Goal: Information Seeking & Learning: Learn about a topic

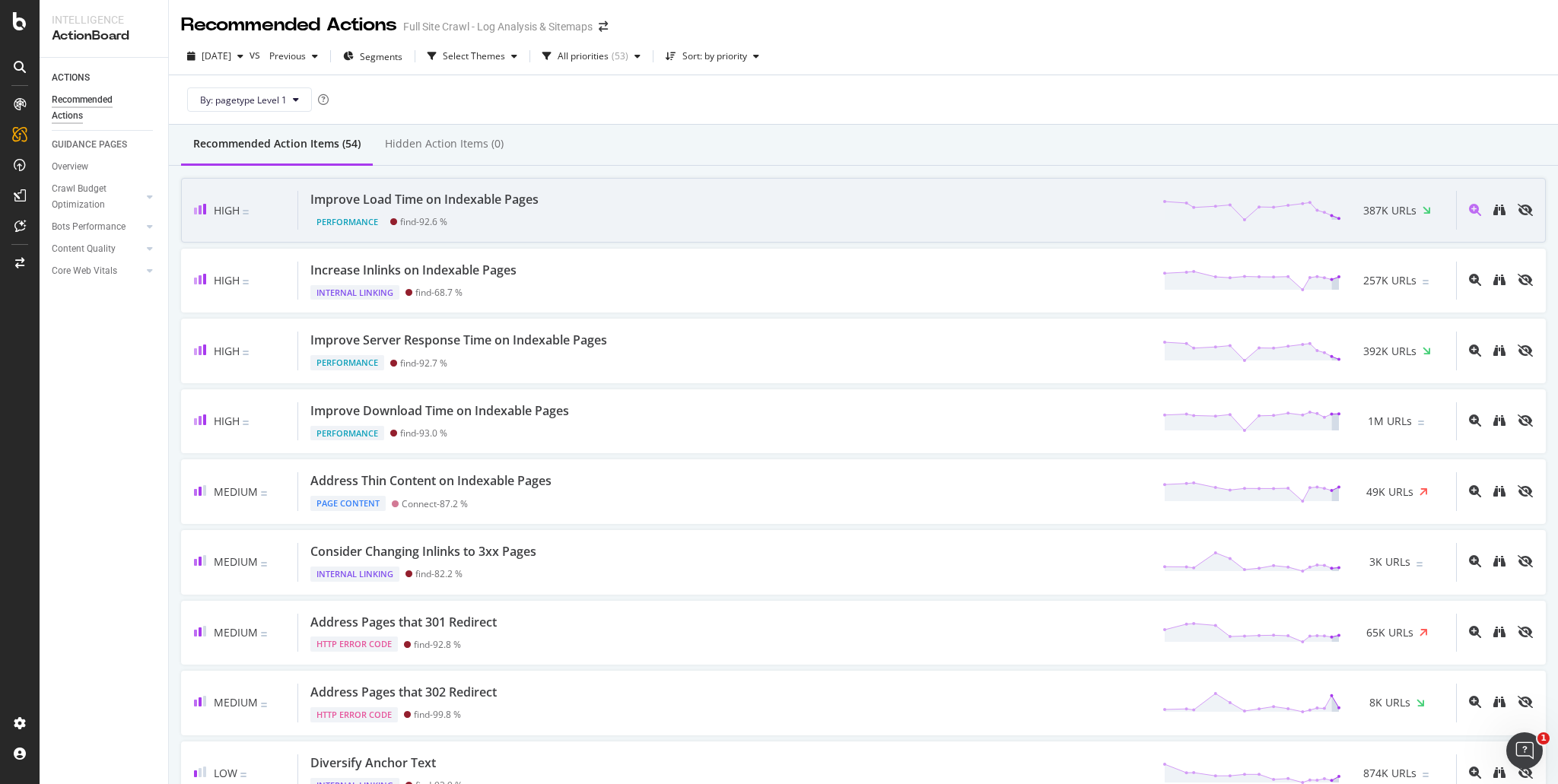
click at [496, 206] on div "Improve Load Time on Indexable Pages" at bounding box center [424, 199] width 228 height 18
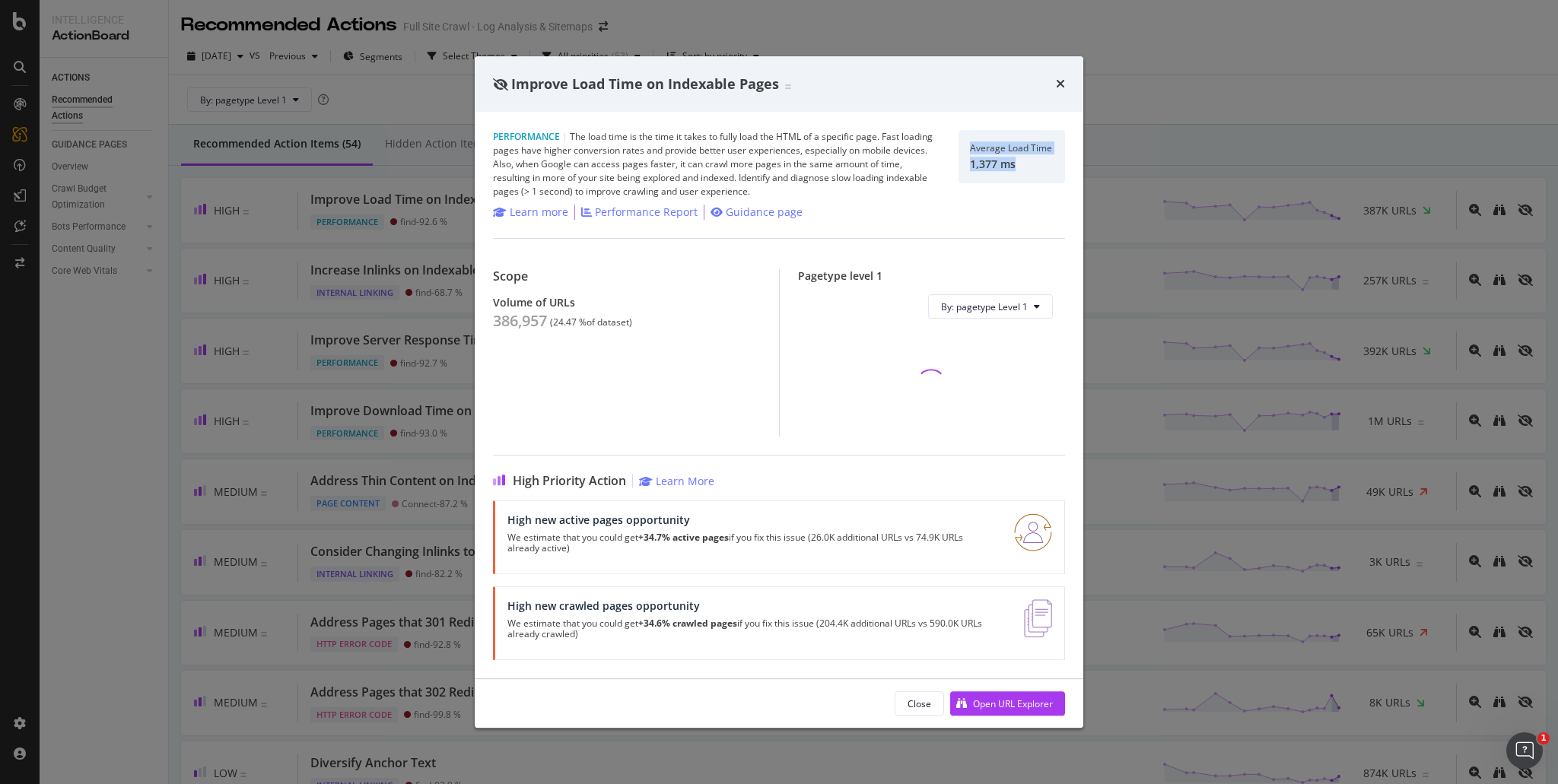
drag, startPoint x: 1026, startPoint y: 174, endPoint x: 951, endPoint y: 141, distance: 81.9
click at [951, 141] on div "Performance | The load time is the time it takes to fully load the HTML of a sp…" at bounding box center [779, 164] width 572 height 68
copy div "Average Load Time 1,377 ms"
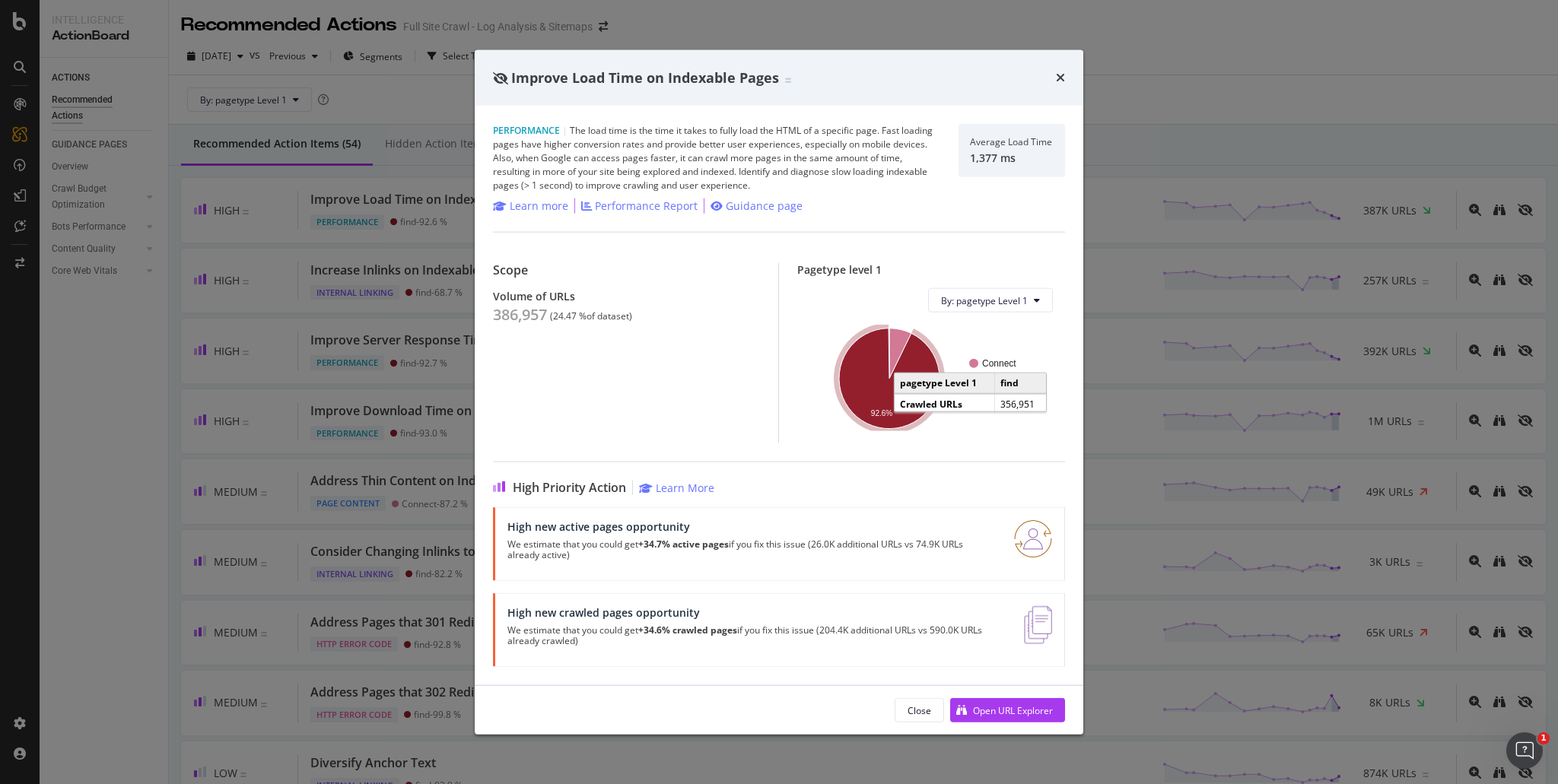
click at [1158, 333] on div "Improve Load Time on Indexable Pages Performance | The load time is the time it…" at bounding box center [779, 392] width 1558 height 784
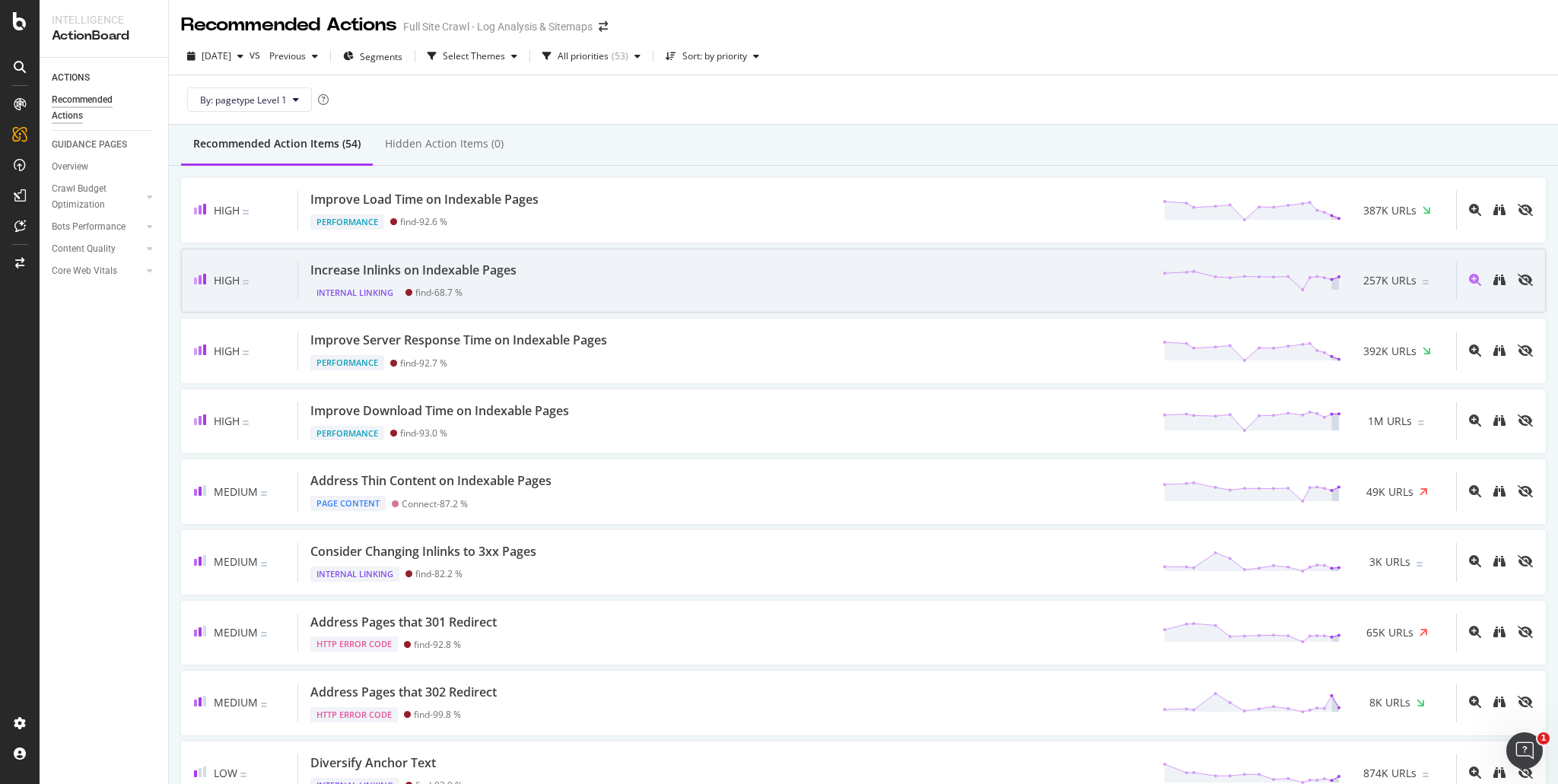
click at [519, 289] on div "Internal Linking find - 68.7 %" at bounding box center [416, 290] width 212 height 21
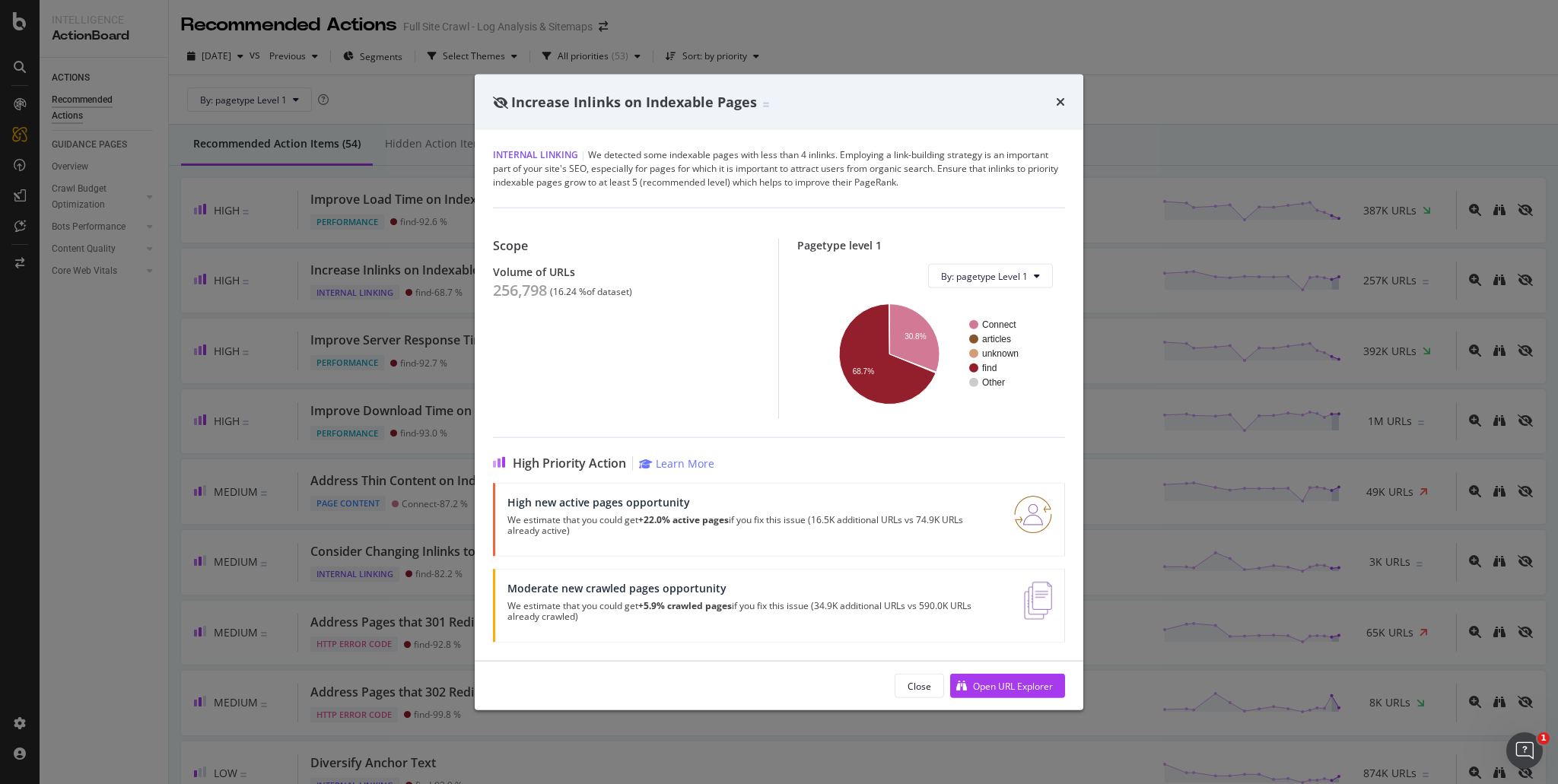
click at [322, 284] on div "Increase Inlinks on Indexable Pages Internal Linking | We detected some indexab…" at bounding box center [779, 392] width 1558 height 784
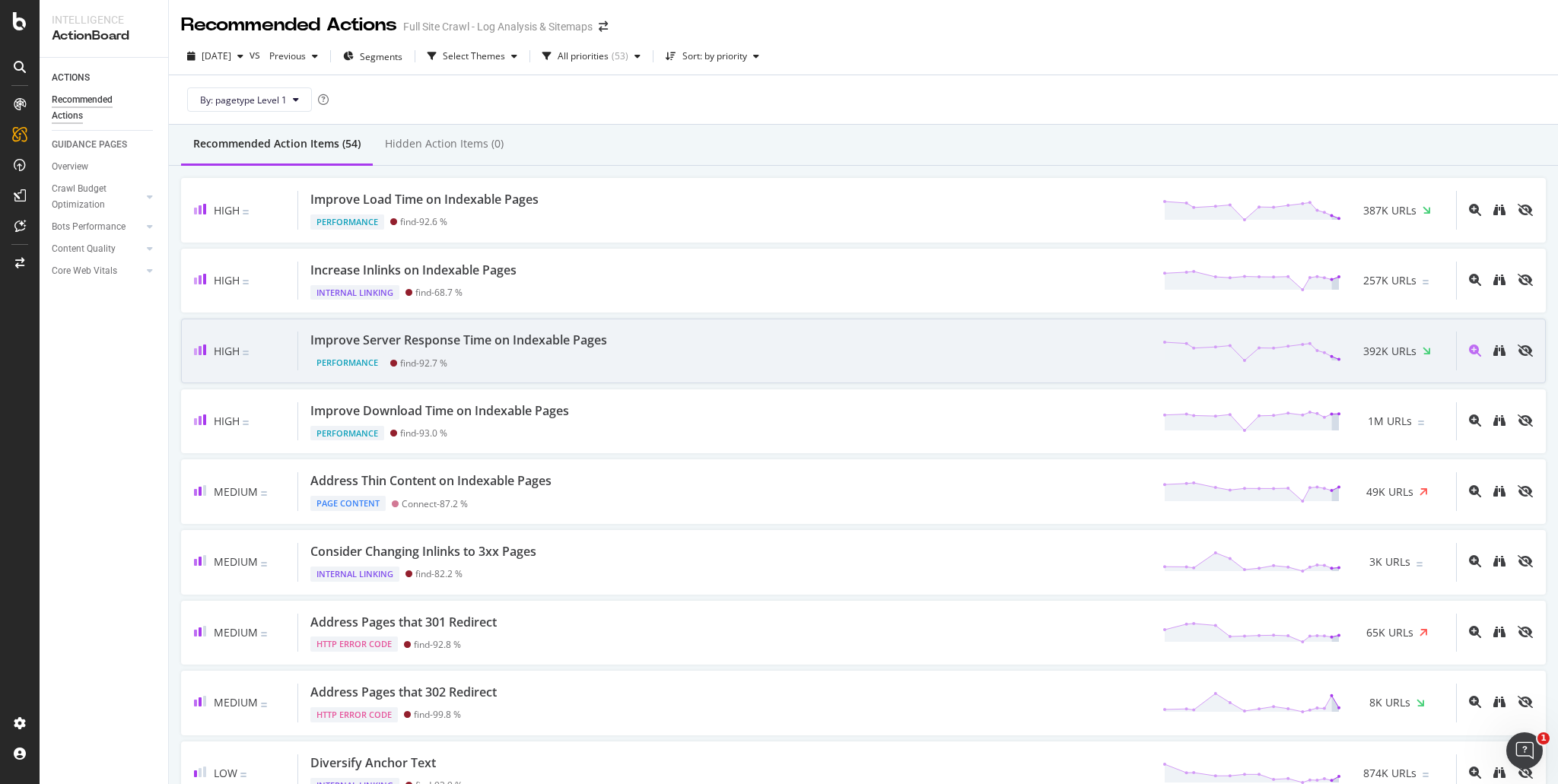
click at [453, 343] on div "Improve Server Response Time on Indexable Pages" at bounding box center [458, 340] width 296 height 18
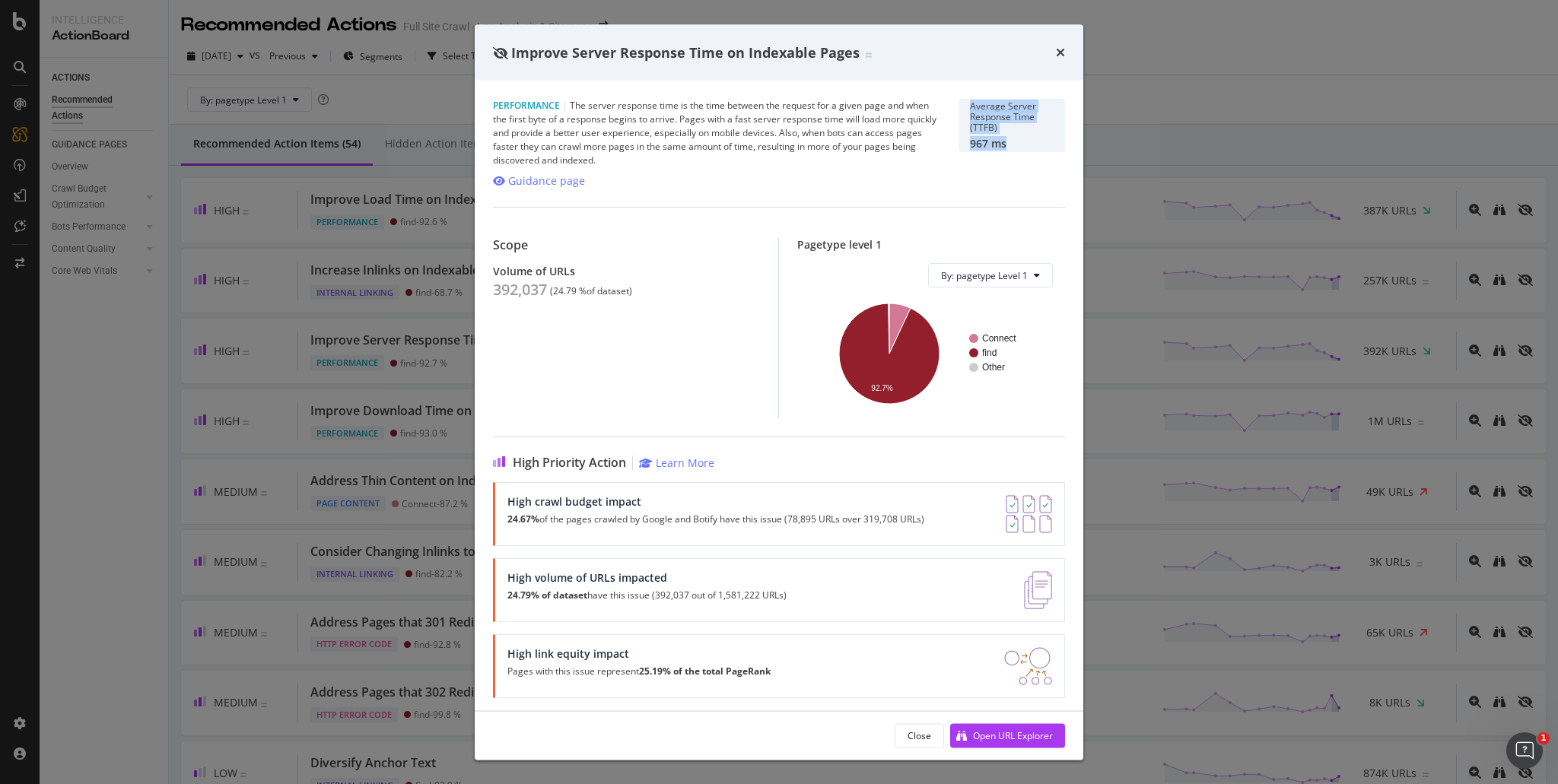
drag, startPoint x: 1019, startPoint y: 143, endPoint x: 967, endPoint y: 108, distance: 62.7
click at [967, 108] on div "Average Server Response Time (TTFB) 967 ms" at bounding box center [1012, 125] width 107 height 53
copy div "Average Server Response Time (TTFB) 967 ms"
click at [428, 321] on div "Improve Server Response Time on Indexable Pages Performance | The server respon…" at bounding box center [779, 392] width 1558 height 784
